Goal: Task Accomplishment & Management: Manage account settings

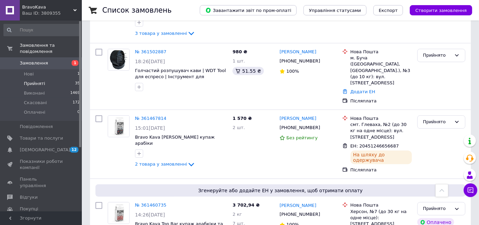
scroll to position [443, 0]
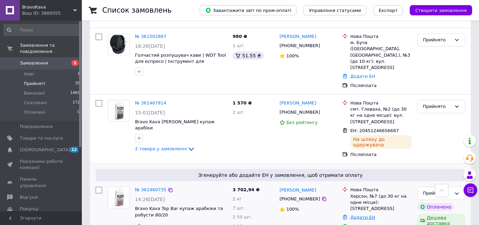
click at [364, 214] on link "Додати ЕН" at bounding box center [362, 216] width 25 height 5
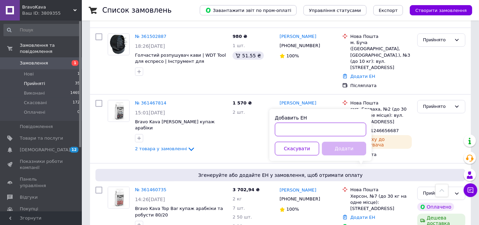
paste input "20451247434588"
type input "20451247434588"
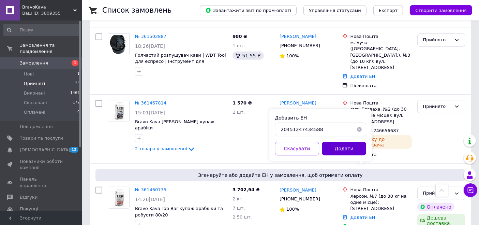
click at [341, 152] on button "Додати" at bounding box center [344, 148] width 44 height 14
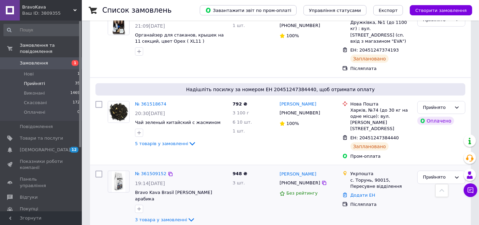
scroll to position [519, 0]
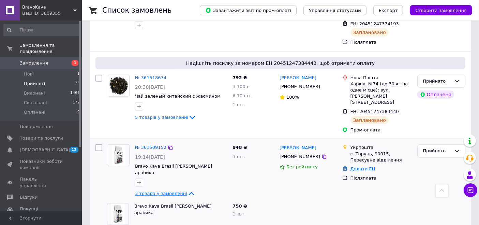
click at [167, 191] on span "3 товара у замовленні" at bounding box center [161, 193] width 52 height 5
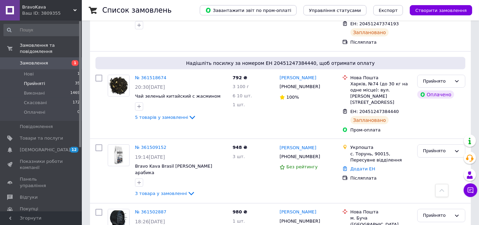
click at [145, 145] on link "№ 361509152" at bounding box center [150, 147] width 31 height 5
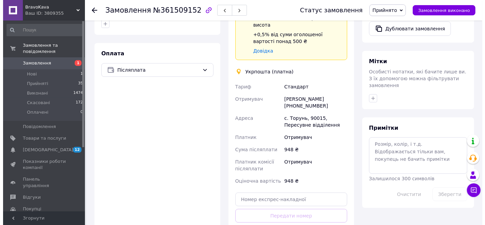
scroll to position [189, 0]
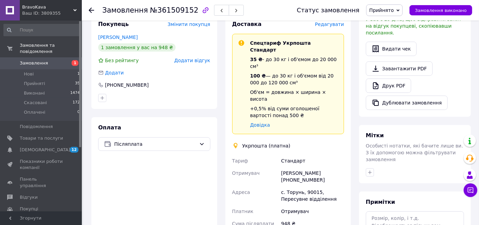
click at [339, 25] on span "Редагувати" at bounding box center [329, 23] width 29 height 5
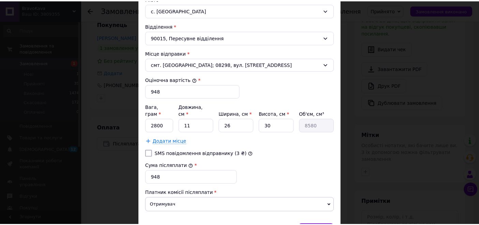
scroll to position [227, 0]
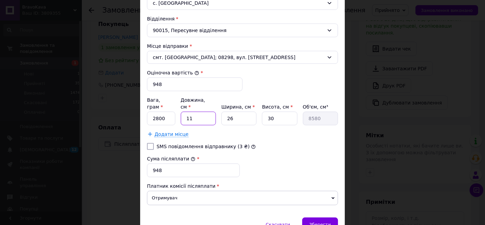
drag, startPoint x: 194, startPoint y: 110, endPoint x: 145, endPoint y: 112, distance: 49.5
click at [145, 112] on div "Спосіб доставки Укрпошта (платна) Тариф * Стандарт Платник * Отримувач Прізвище…" at bounding box center [242, 17] width 204 height 399
type input "2"
type input "1560"
type input "23"
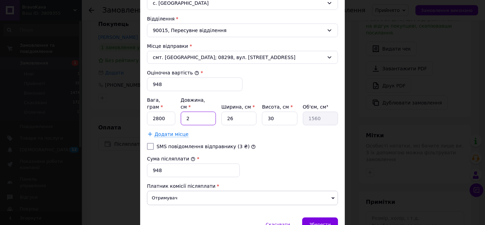
type input "17940"
type input "23"
drag, startPoint x: 196, startPoint y: 112, endPoint x: 185, endPoint y: 111, distance: 10.9
click at [185, 111] on div "Вага, грам * 2800 Довжина, см * 23 Ширина, см * 26 Висота, см * 30 Об'єм, см³ 1…" at bounding box center [242, 110] width 191 height 29
type input "2"
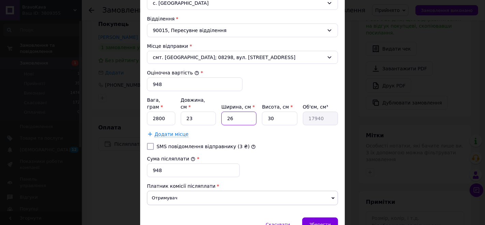
type input "1380"
type input "23"
type input "15870"
type input "23"
drag, startPoint x: 256, startPoint y: 112, endPoint x: 226, endPoint y: 113, distance: 29.7
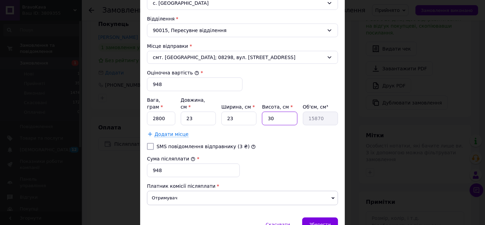
click at [226, 113] on div "Вага, грам * 2800 Довжина, см * 23 Ширина, см * 23 Висота, см * 30 Об'єм, см³ 1…" at bounding box center [242, 110] width 191 height 29
type input "3"
type input "1587"
type input "34"
type input "17986"
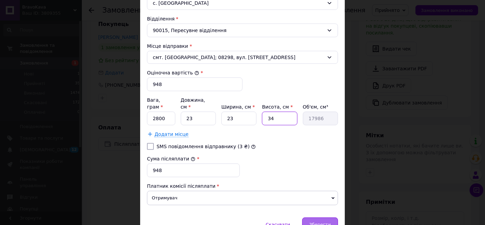
type input "34"
click at [320, 222] on span "Зберегти" at bounding box center [319, 224] width 21 height 5
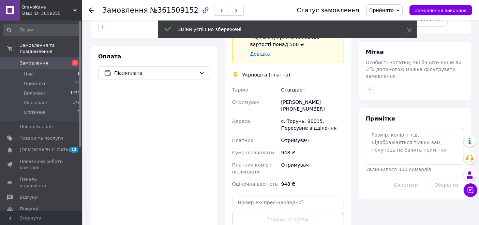
scroll to position [303, 0]
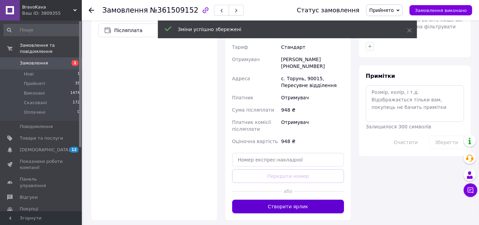
click at [286, 199] on button "Створити ярлик" at bounding box center [288, 206] width 112 height 14
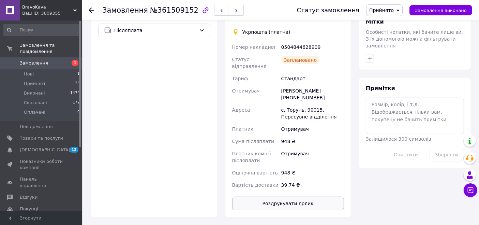
click at [291, 196] on button "Роздрукувати ярлик" at bounding box center [288, 203] width 112 height 14
click at [30, 71] on span "Нові" at bounding box center [29, 74] width 10 height 6
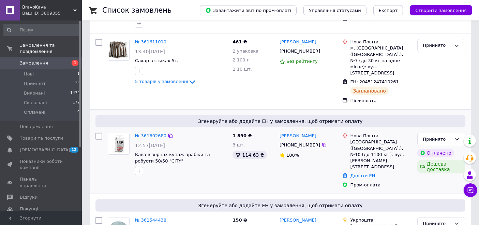
scroll to position [265, 0]
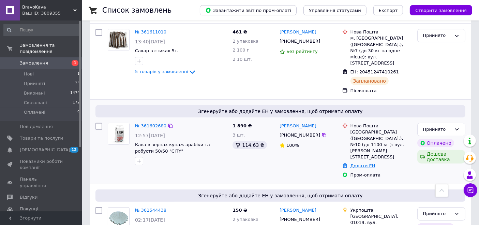
click at [358, 163] on link "Додати ЕН" at bounding box center [362, 165] width 25 height 5
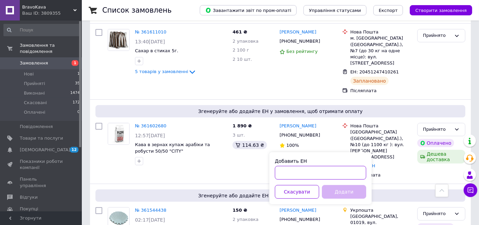
paste input "20451247437783"
type input "20451247437783"
click at [336, 197] on button "Додати" at bounding box center [344, 192] width 44 height 14
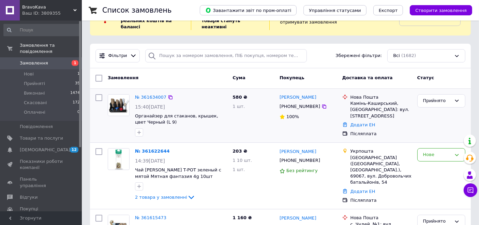
scroll to position [0, 0]
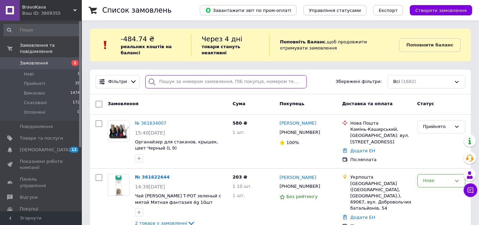
click at [188, 82] on input "search" at bounding box center [225, 81] width 161 height 13
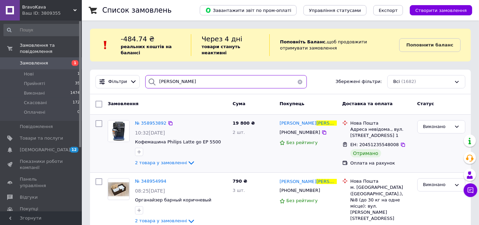
type input "[PERSON_NAME]"
click at [382, 130] on div "Адреса невідома., вул. [STREET_ADDRESS] 1" at bounding box center [380, 132] width 61 height 12
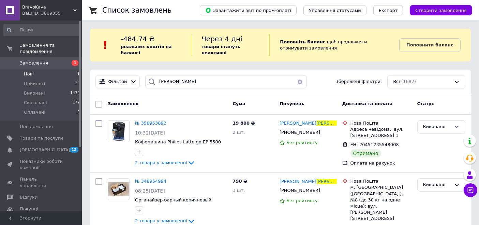
click at [41, 69] on li "Нові 1" at bounding box center [42, 74] width 84 height 10
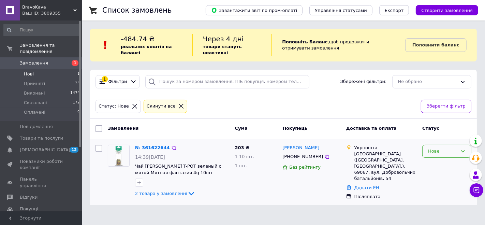
click at [453, 153] on div "Нове" at bounding box center [442, 151] width 29 height 7
click at [449, 162] on li "Прийнято" at bounding box center [446, 165] width 48 height 13
click at [151, 191] on link "2 товара у замовленні" at bounding box center [165, 193] width 60 height 5
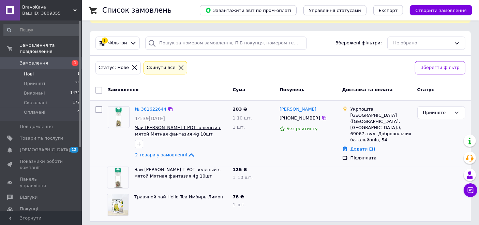
scroll to position [41, 0]
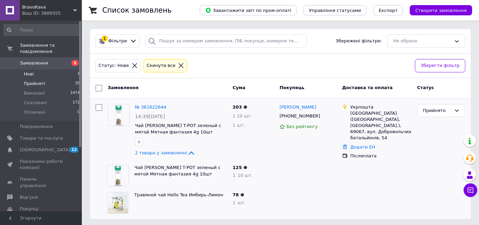
click at [36, 80] on span "Прийняті" at bounding box center [34, 83] width 21 height 6
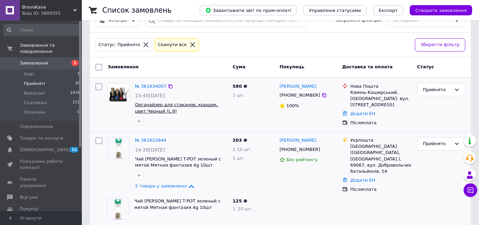
scroll to position [76, 0]
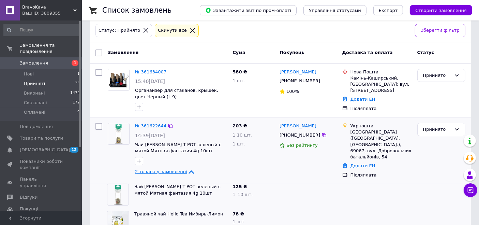
click at [152, 171] on span "2 товара у замовленні" at bounding box center [161, 171] width 52 height 5
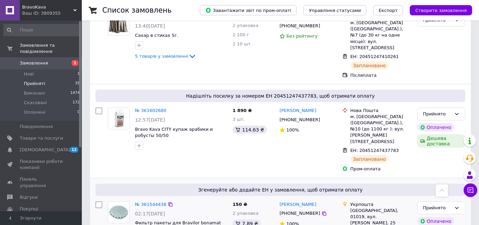
scroll to position [341, 0]
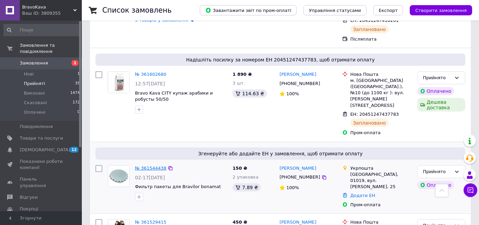
click at [144, 165] on link "№ 361544438" at bounding box center [150, 167] width 31 height 5
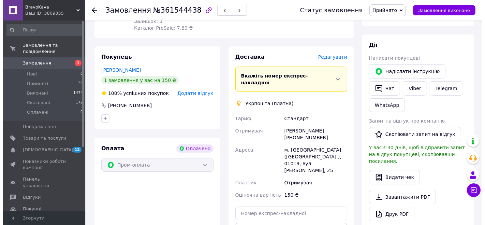
scroll to position [113, 0]
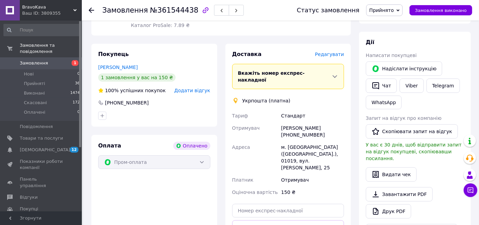
click at [333, 52] on span "Редагувати" at bounding box center [329, 53] width 29 height 5
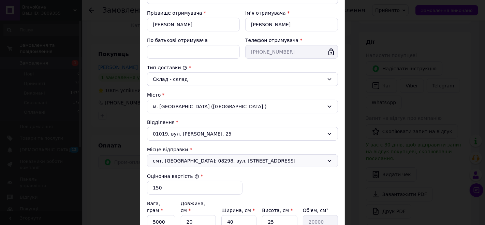
scroll to position [151, 0]
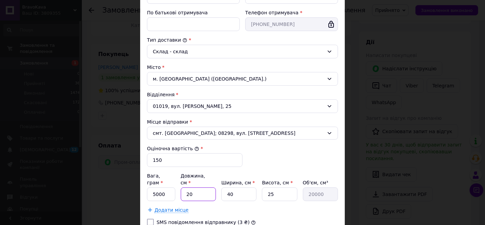
click at [169, 179] on div "Вага, грам * 5000 Довжина, см * 20 Ширина, см * 40 Висота, см * 25 Об'єм, см³ 2…" at bounding box center [242, 186] width 191 height 29
type input "2"
type input "2000"
type input "24"
type input "24000"
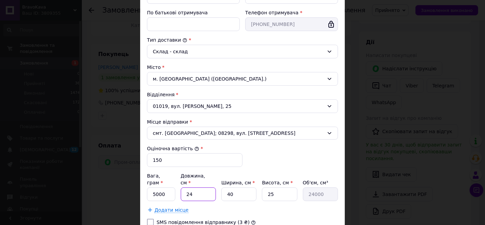
type input "24"
drag, startPoint x: 243, startPoint y: 183, endPoint x: 195, endPoint y: 185, distance: 48.8
click at [195, 185] on div "Вага, грам * 5000 Довжина, см * 24 Ширина, см * 40 Висота, см * 25 Об'єм, см³ 2…" at bounding box center [242, 186] width 191 height 29
type input "1"
type input "600"
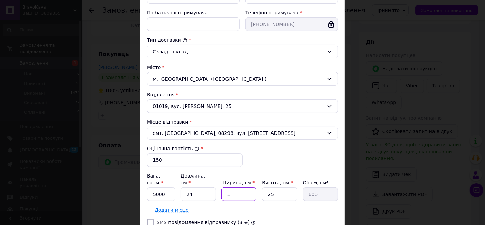
type input "17"
type input "10200"
type input "17"
drag, startPoint x: 275, startPoint y: 184, endPoint x: 232, endPoint y: 186, distance: 43.0
click at [230, 185] on div "Вага, грам * 5000 Довжина, см * 24 Ширина, см * 17 Висота, см * 25 Об'єм, см³ 1…" at bounding box center [242, 186] width 191 height 29
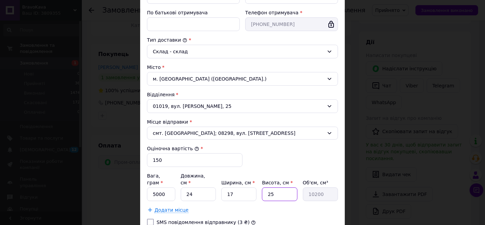
type input "9"
type input "3672"
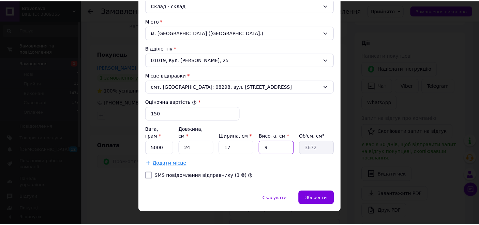
scroll to position [199, 0]
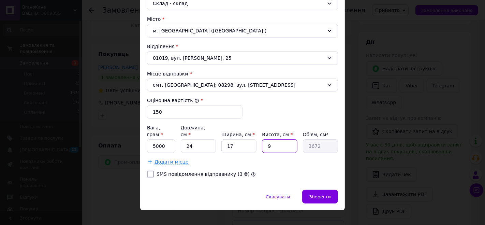
type input "9"
click at [145, 136] on div "Спосіб доставки Укрпошта (платна) Тариф * Стандарт Платник * Отримувач Прізвище…" at bounding box center [242, 17] width 204 height 344
type input "100"
click at [314, 194] on span "Зберегти" at bounding box center [319, 196] width 21 height 5
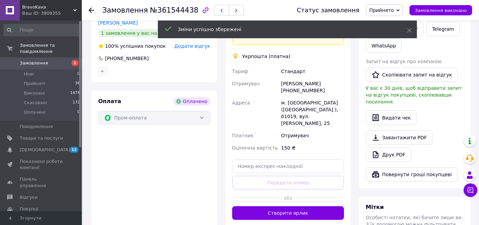
scroll to position [189, 0]
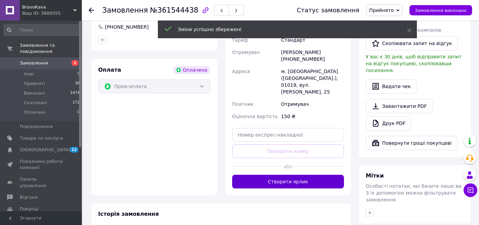
click at [275, 174] on button "Створити ярлик" at bounding box center [288, 181] width 112 height 14
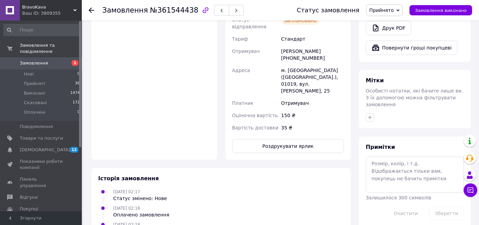
scroll to position [303, 0]
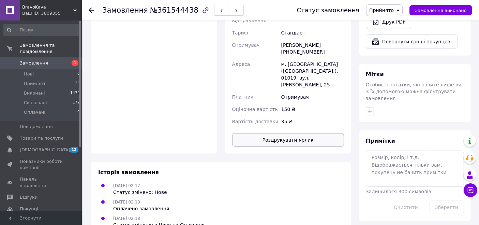
click at [282, 133] on button "Роздрукувати ярлик" at bounding box center [288, 140] width 112 height 14
click at [37, 80] on span "Прийняті" at bounding box center [34, 83] width 21 height 6
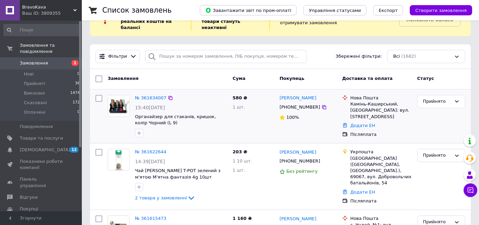
scroll to position [117, 0]
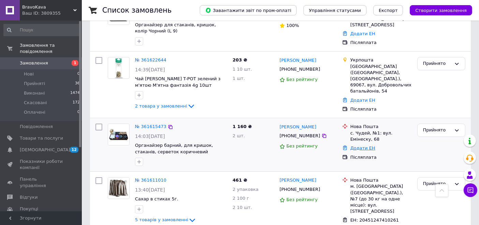
click at [365, 145] on link "Додати ЕН" at bounding box center [362, 147] width 25 height 5
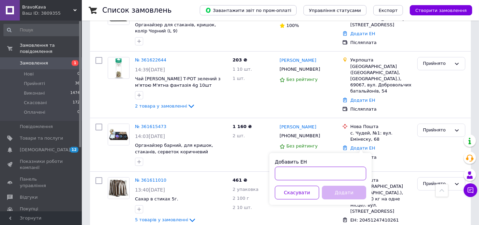
paste input "20451247449378"
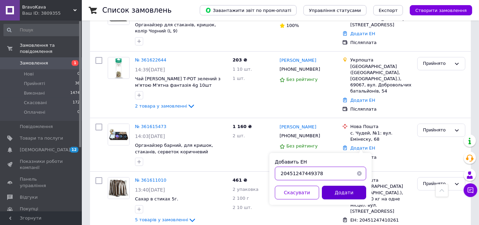
type input "20451247449378"
click at [341, 194] on button "Додати" at bounding box center [344, 192] width 44 height 14
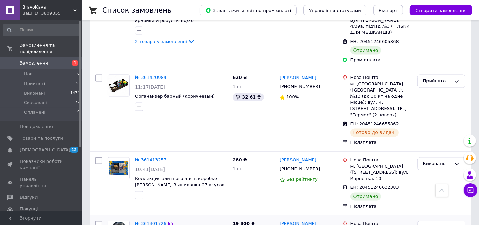
scroll to position [1329, 0]
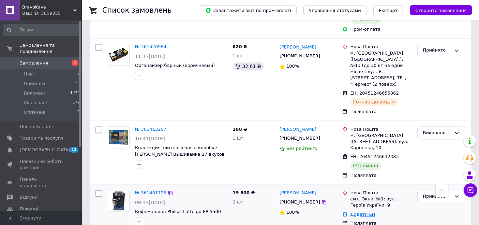
click at [359, 211] on link "Додати ЕН" at bounding box center [362, 213] width 25 height 5
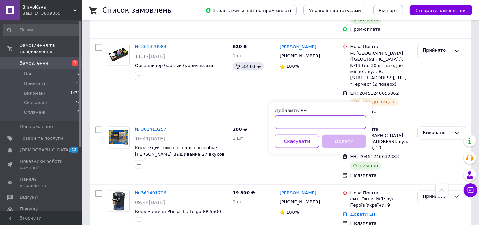
click at [328, 124] on input "Добавить ЕН" at bounding box center [320, 122] width 91 height 14
paste input "20451247451329"
type input "20451247451329"
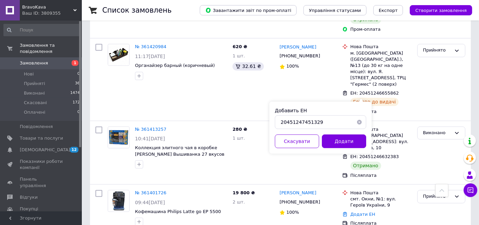
click at [346, 143] on button "Додати" at bounding box center [344, 141] width 44 height 14
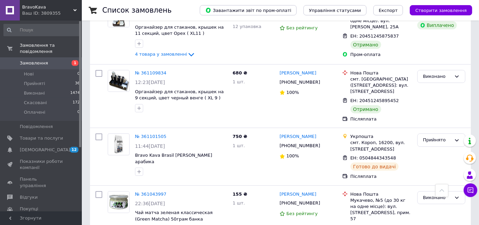
scroll to position [2768, 0]
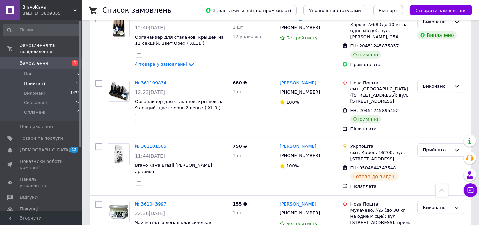
click at [29, 80] on span "Прийняті" at bounding box center [34, 83] width 21 height 6
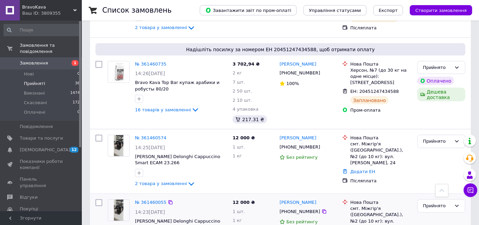
scroll to position [871, 0]
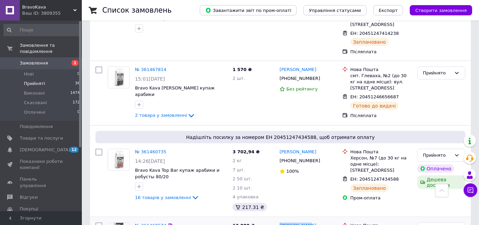
drag, startPoint x: 307, startPoint y: 148, endPoint x: 279, endPoint y: 148, distance: 27.6
click at [279, 222] on div "[PERSON_NAME]" at bounding box center [308, 226] width 59 height 8
copy link "[PERSON_NAME]"
drag, startPoint x: 351, startPoint y: 154, endPoint x: 371, endPoint y: 155, distance: 19.5
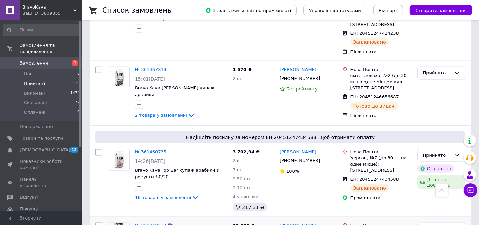
drag, startPoint x: 351, startPoint y: 156, endPoint x: 376, endPoint y: 155, distance: 24.9
copy div "смт. Міжгір'я"
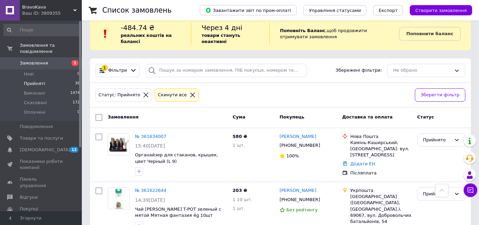
scroll to position [0, 0]
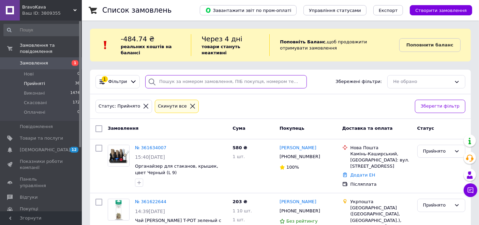
click at [177, 80] on input "search" at bounding box center [225, 81] width 161 height 13
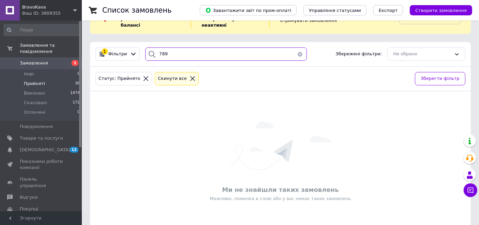
scroll to position [43, 0]
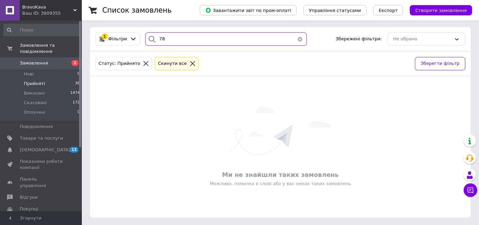
type input "7"
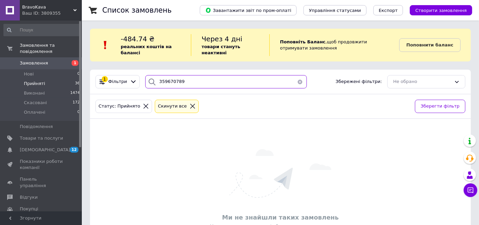
type input "359670789"
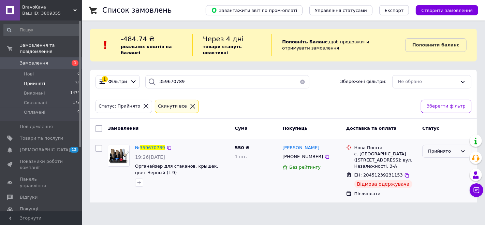
click at [440, 148] on div "Прийнято" at bounding box center [442, 151] width 29 height 7
click at [435, 180] on li "Скасовано" at bounding box center [446, 177] width 48 height 13
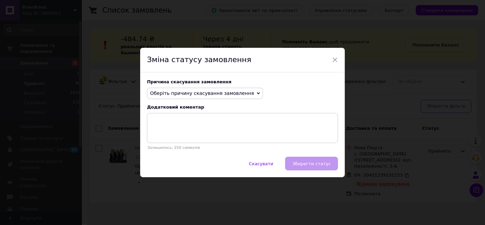
click at [178, 91] on span "Оберіть причину скасування замовлення" at bounding box center [202, 92] width 104 height 5
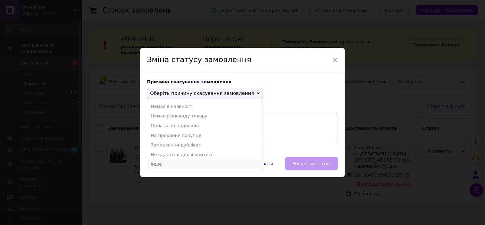
click at [168, 167] on li "Інше" at bounding box center [204, 164] width 115 height 10
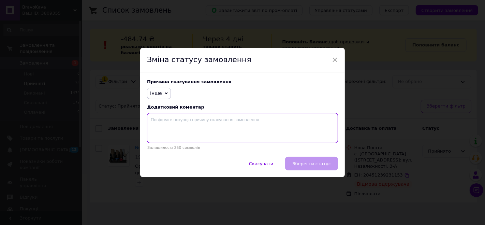
click at [168, 122] on textarea at bounding box center [242, 128] width 191 height 30
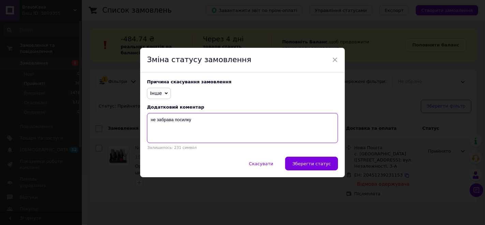
click at [171, 122] on textarea "не забрава посилку" at bounding box center [242, 128] width 191 height 30
type textarea "не забрав посилку"
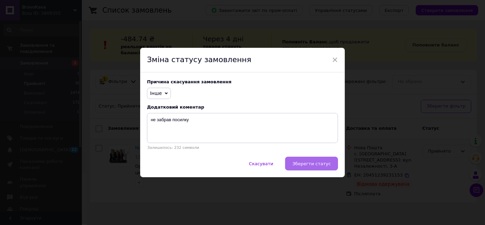
click at [309, 162] on span "Зберегти статус" at bounding box center [311, 163] width 39 height 5
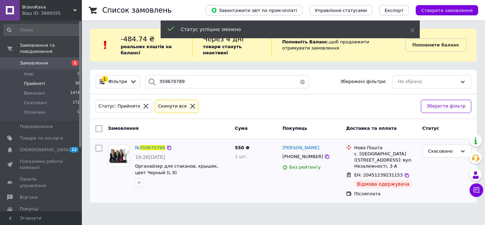
click at [32, 80] on span "Прийняті" at bounding box center [34, 83] width 21 height 6
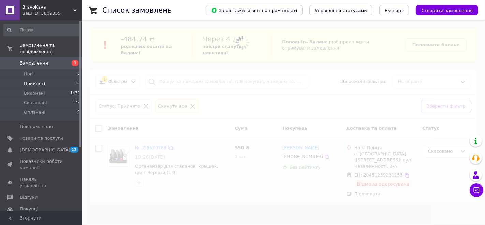
click at [34, 80] on span "Прийняті" at bounding box center [34, 83] width 21 height 6
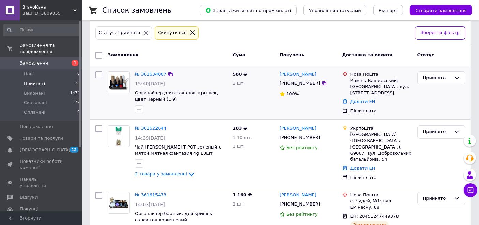
scroll to position [76, 0]
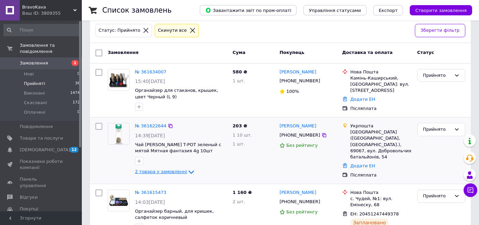
click at [156, 170] on span "2 товара у замовленні" at bounding box center [161, 171] width 52 height 5
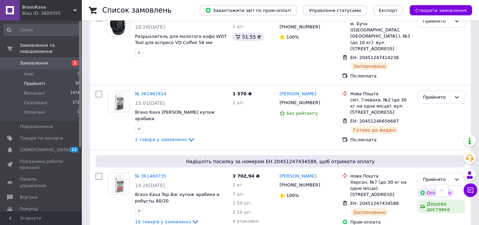
scroll to position [946, 0]
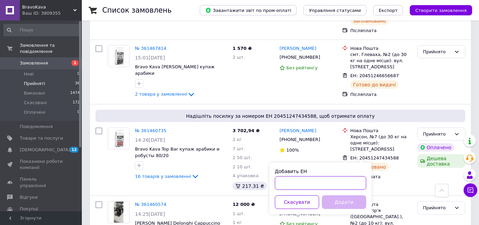
paste input "20451247464861"
type input "20451247464861"
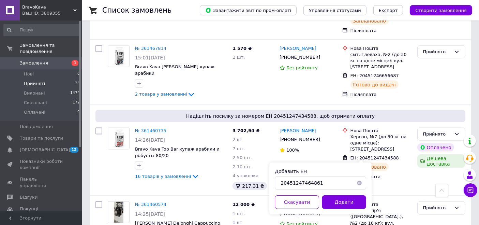
click at [346, 200] on button "Додати" at bounding box center [344, 202] width 44 height 14
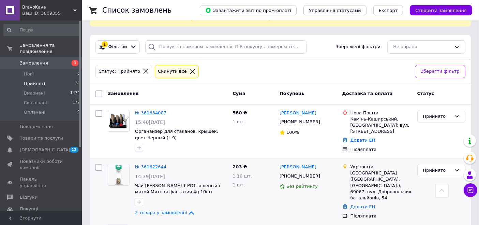
scroll to position [0, 0]
